Goal: Manage account settings

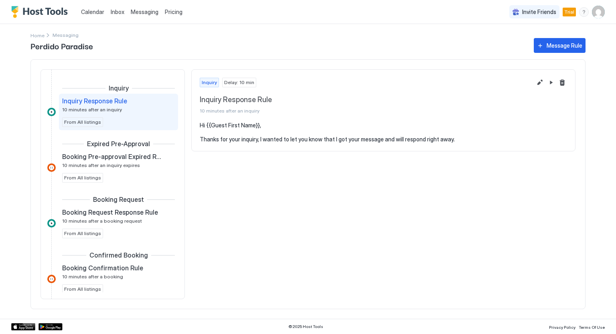
click at [602, 11] on img "User profile" at bounding box center [598, 12] width 13 height 13
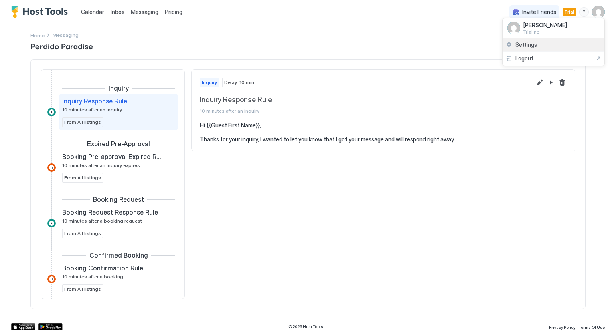
click at [563, 41] on div "Settings" at bounding box center [553, 45] width 102 height 14
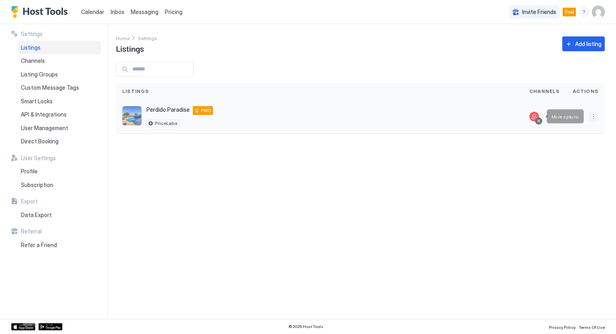
click at [593, 119] on button "More options" at bounding box center [593, 117] width 10 height 10
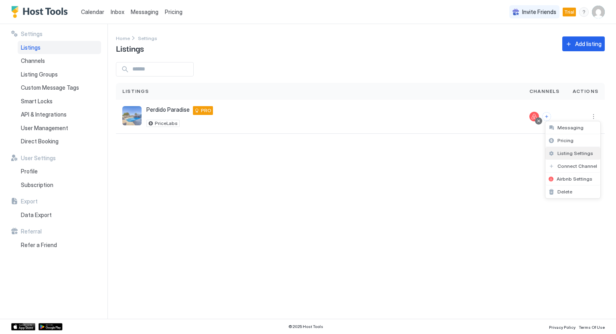
click at [568, 155] on span "Listing Settings" at bounding box center [575, 153] width 36 height 6
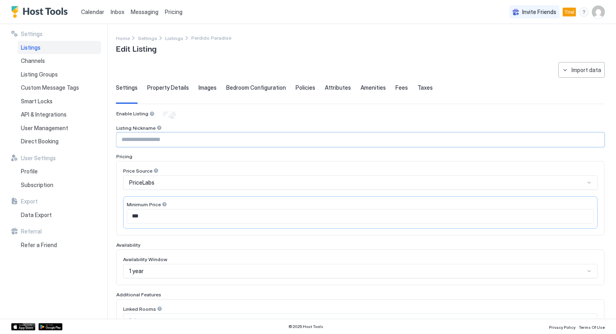
click at [315, 135] on input "Input Field" at bounding box center [360, 140] width 487 height 14
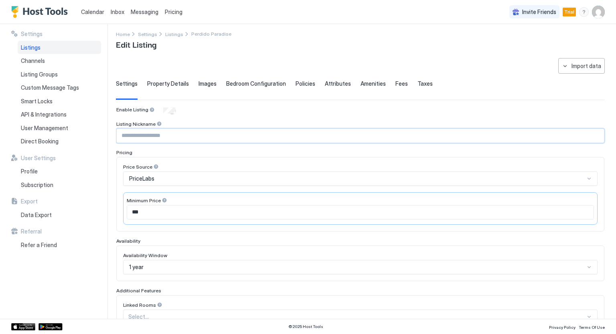
scroll to position [4, 0]
click at [160, 81] on span "Property Details" at bounding box center [168, 84] width 42 height 7
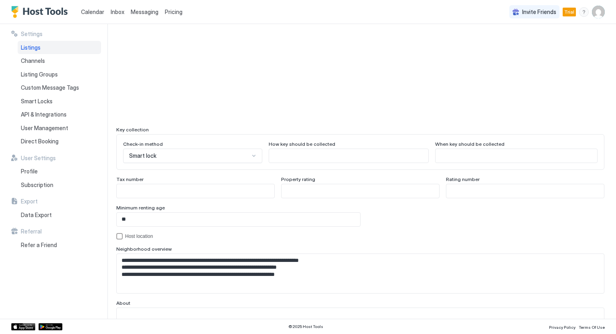
scroll to position [650, 0]
click at [131, 213] on input "**" at bounding box center [238, 219] width 243 height 14
type input "**"
click at [176, 235] on div "Host location" at bounding box center [364, 236] width 479 height 6
click at [118, 235] on icon "hostLocation" at bounding box center [119, 235] width 5 height 5
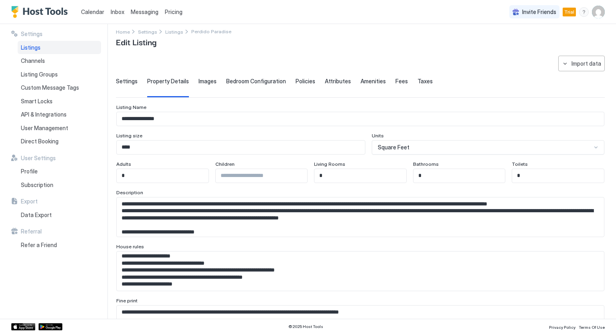
scroll to position [0, 0]
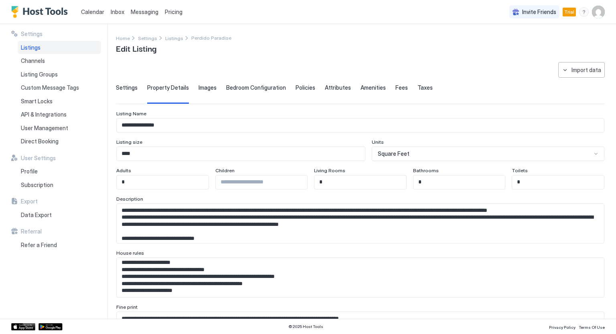
click at [204, 87] on span "Images" at bounding box center [207, 87] width 18 height 7
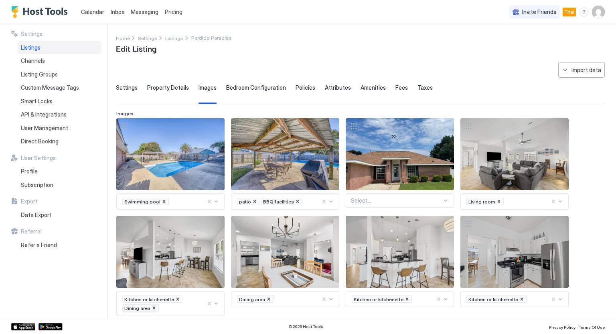
click at [255, 89] on span "Bedroom Configuration" at bounding box center [256, 87] width 60 height 7
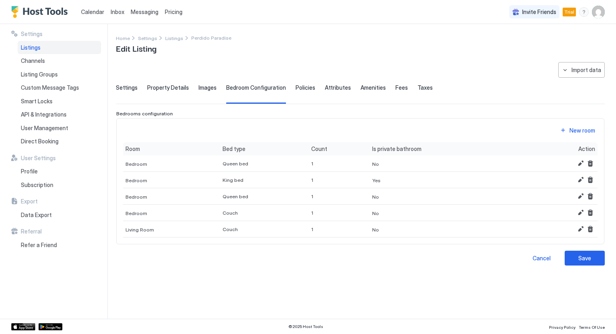
click at [299, 84] on span "Policies" at bounding box center [305, 87] width 20 height 7
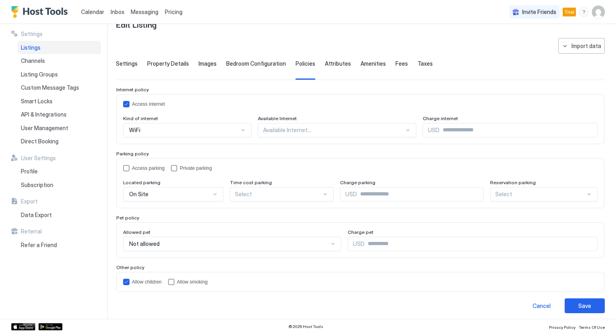
scroll to position [26, 0]
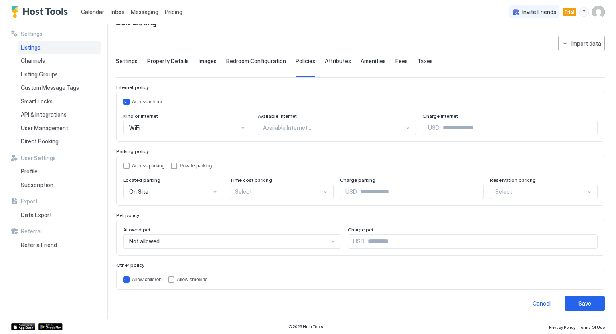
click at [327, 62] on span "Attributes" at bounding box center [338, 61] width 26 height 7
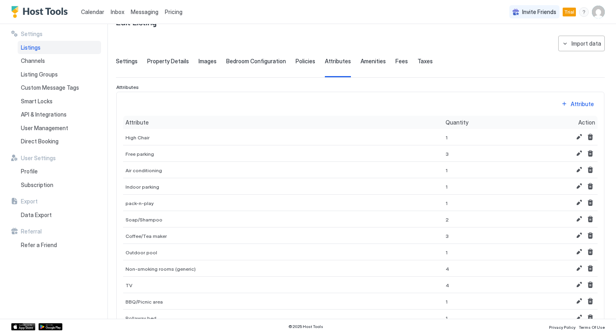
click at [362, 59] on span "Amenities" at bounding box center [372, 61] width 25 height 7
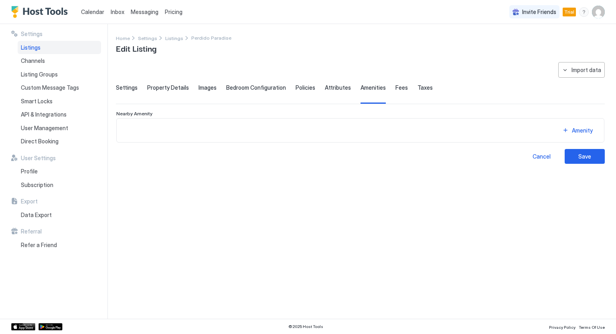
scroll to position [0, 0]
click at [396, 91] on span "Fees" at bounding box center [401, 87] width 12 height 7
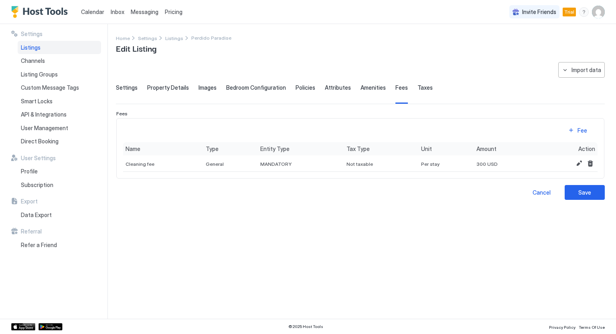
click at [417, 89] on span "Taxes" at bounding box center [424, 87] width 15 height 7
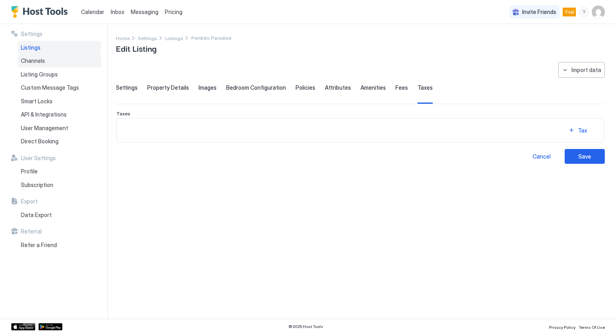
click at [50, 61] on div "Channels" at bounding box center [59, 61] width 83 height 14
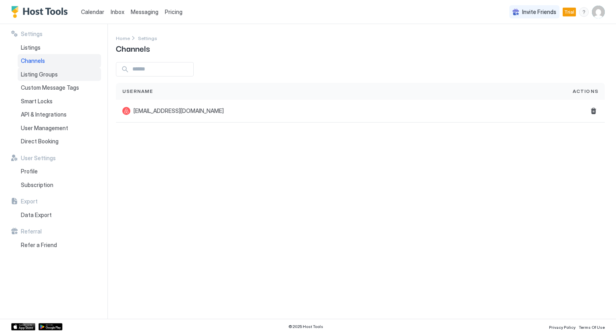
click at [48, 71] on span "Listing Groups" at bounding box center [39, 74] width 37 height 7
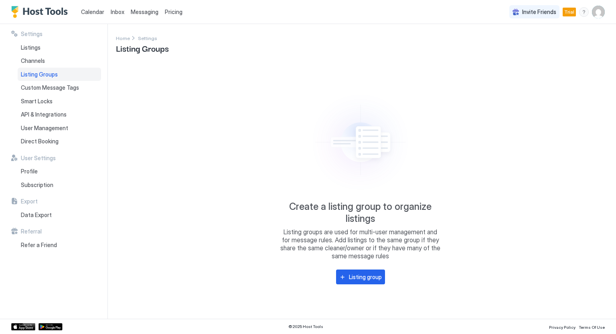
click at [95, 14] on span "Calendar" at bounding box center [92, 11] width 23 height 7
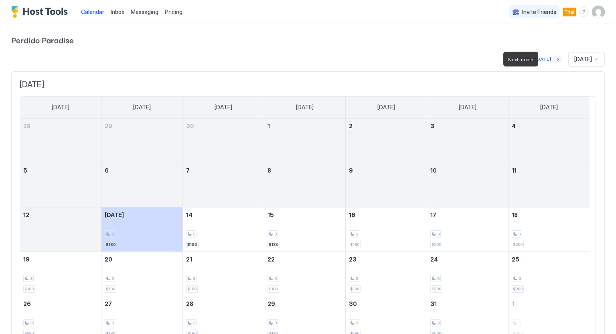
click at [554, 57] on button "Next month" at bounding box center [558, 59] width 8 height 8
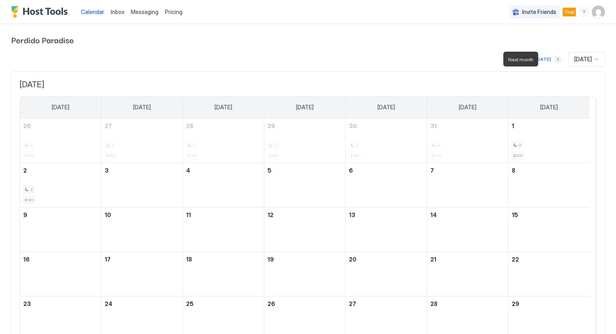
click at [554, 57] on button "Next month" at bounding box center [558, 59] width 8 height 8
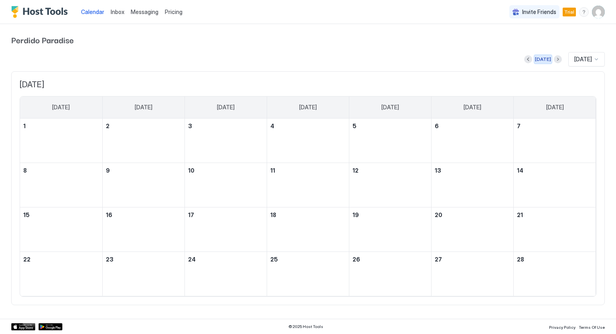
click at [545, 57] on button "[DATE]" at bounding box center [543, 60] width 18 height 10
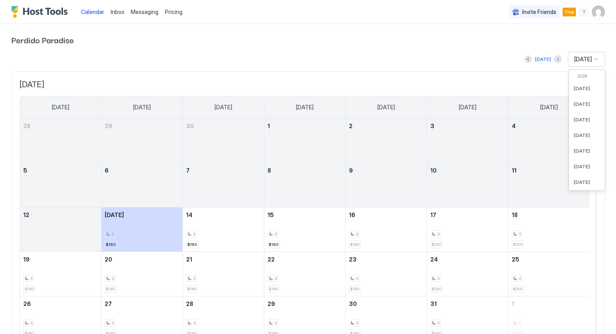
click at [579, 61] on span "[DATE]" at bounding box center [583, 59] width 18 height 7
click at [576, 121] on div "[DATE]" at bounding box center [587, 127] width 36 height 16
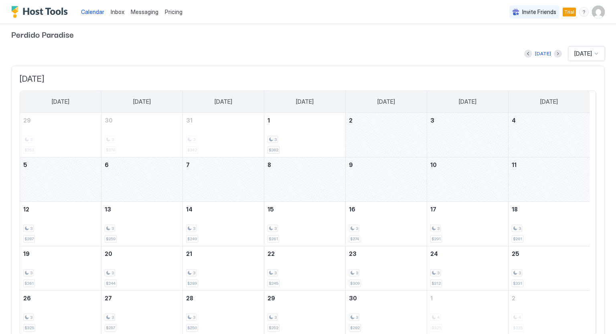
scroll to position [5, 0]
click at [593, 55] on div at bounding box center [596, 54] width 6 height 6
click at [580, 156] on div "[DATE]" at bounding box center [587, 162] width 36 height 16
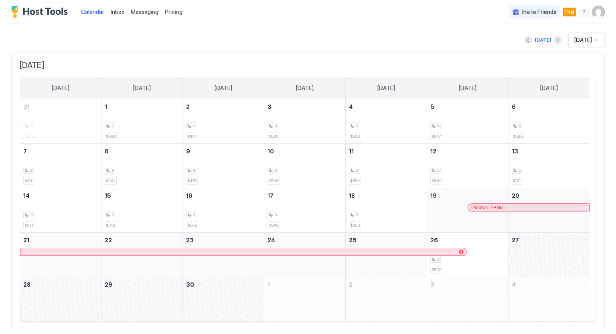
scroll to position [0, 0]
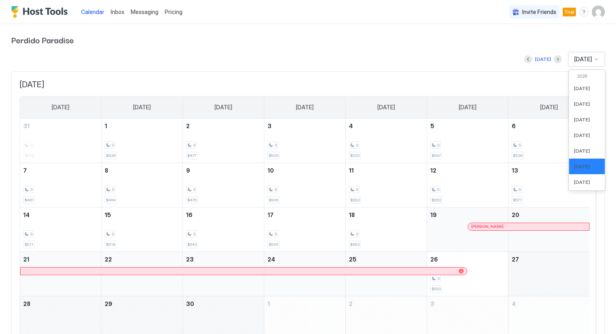
click at [582, 60] on span "[DATE]" at bounding box center [583, 59] width 18 height 7
click at [575, 185] on div "[DATE]" at bounding box center [587, 182] width 36 height 16
